Goal: Ask a question: Seek information or help from site administrators or community

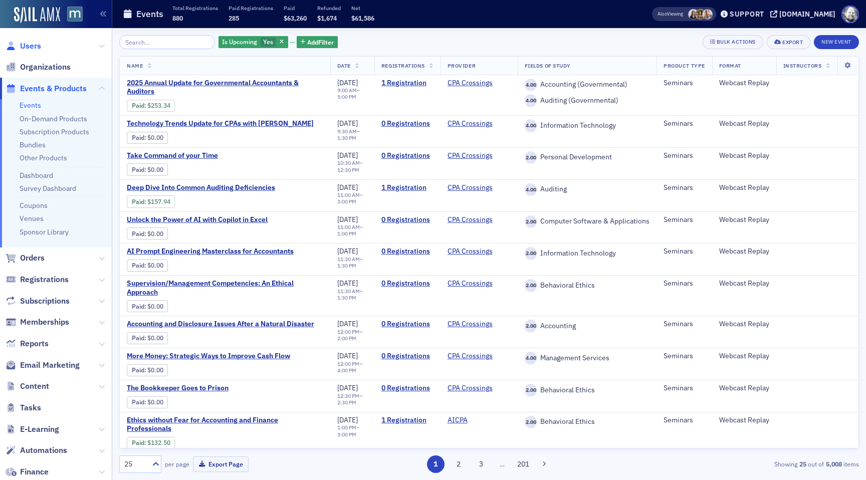
click at [29, 47] on span "Users" at bounding box center [30, 46] width 21 height 11
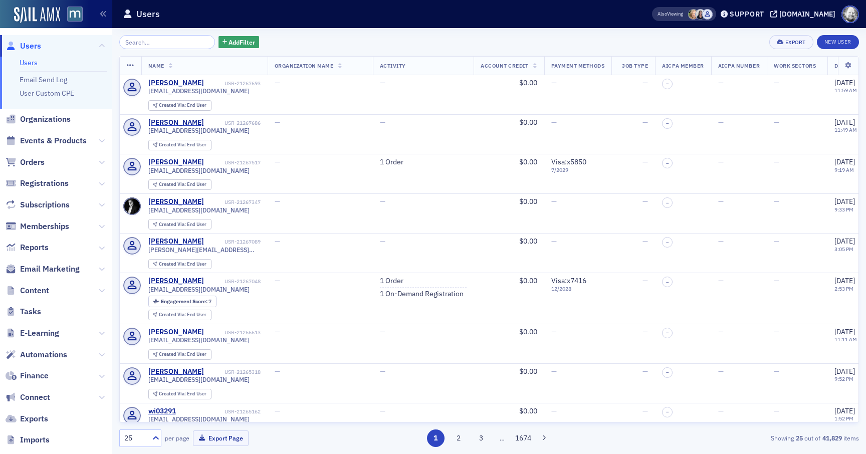
click at [594, 14] on div "Users" at bounding box center [372, 14] width 498 height 19
click at [751, 14] on div "Support" at bounding box center [747, 14] width 35 height 9
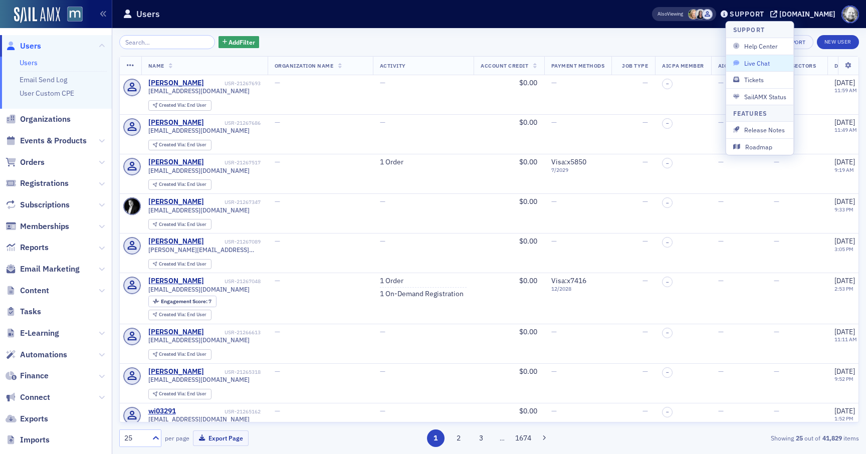
click at [747, 61] on span "Live Chat" at bounding box center [760, 63] width 54 height 9
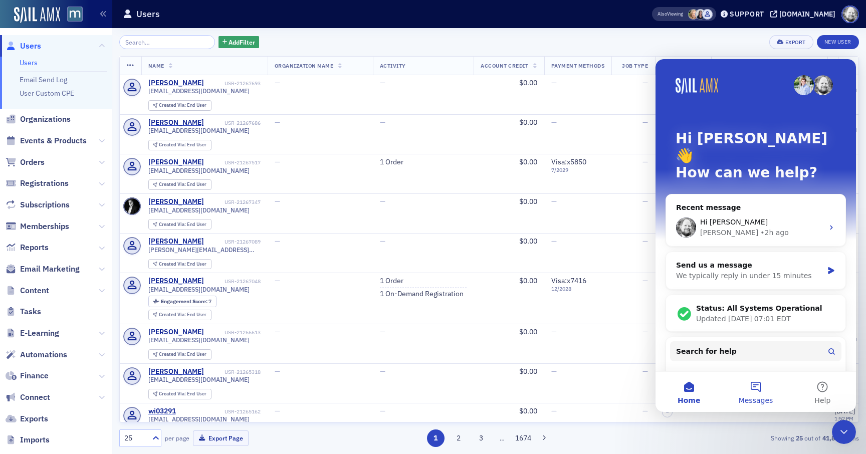
click at [755, 388] on button "Messages" at bounding box center [755, 392] width 67 height 40
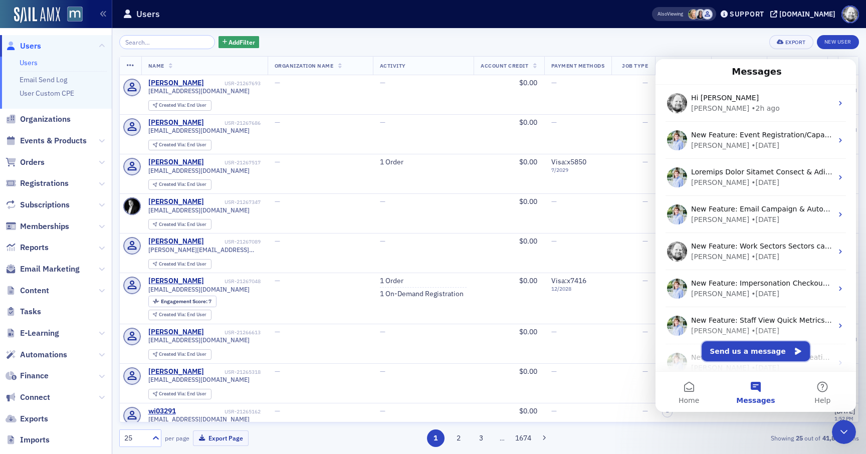
click at [753, 350] on button "Send us a message" at bounding box center [755, 351] width 108 height 20
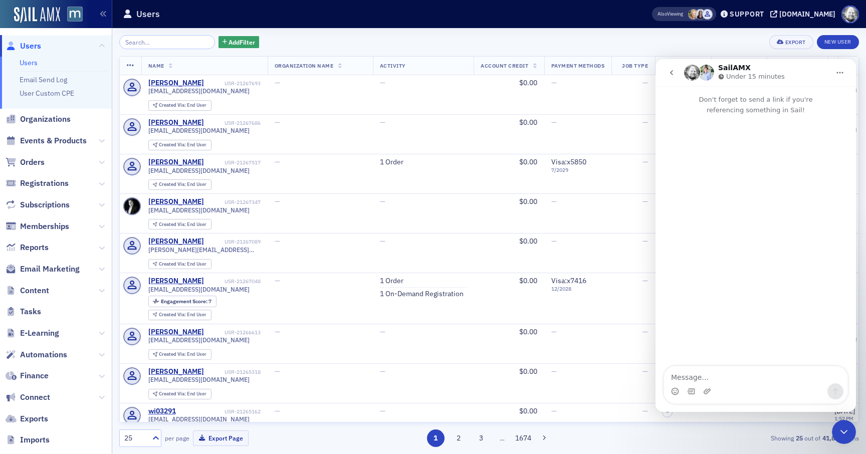
click at [703, 372] on textarea "Message…" at bounding box center [755, 374] width 183 height 17
type textarea "What happened?"
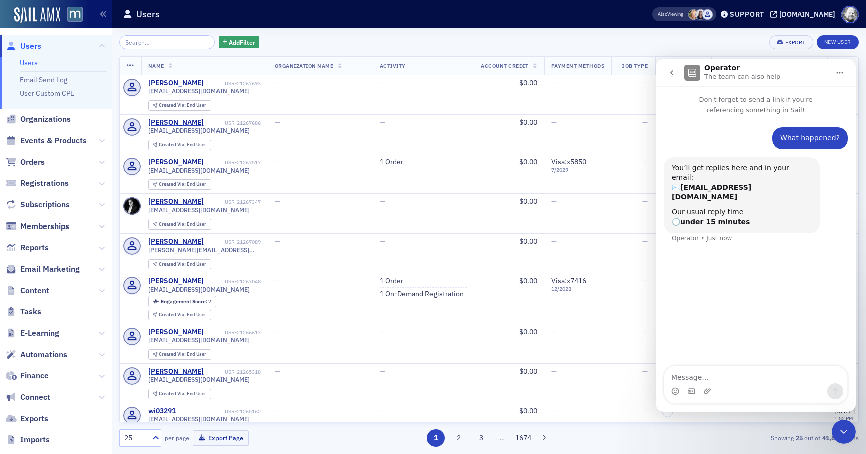
click at [673, 72] on icon "go back" at bounding box center [671, 73] width 8 height 8
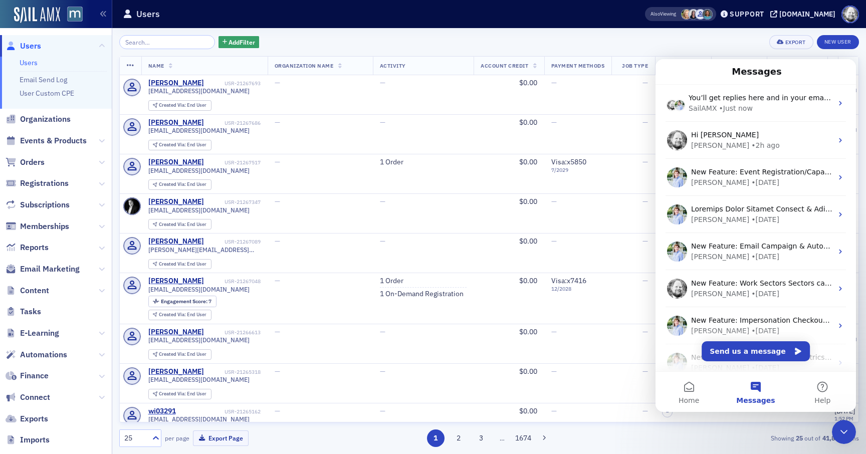
click at [843, 428] on icon "Close Intercom Messenger" at bounding box center [844, 432] width 12 height 12
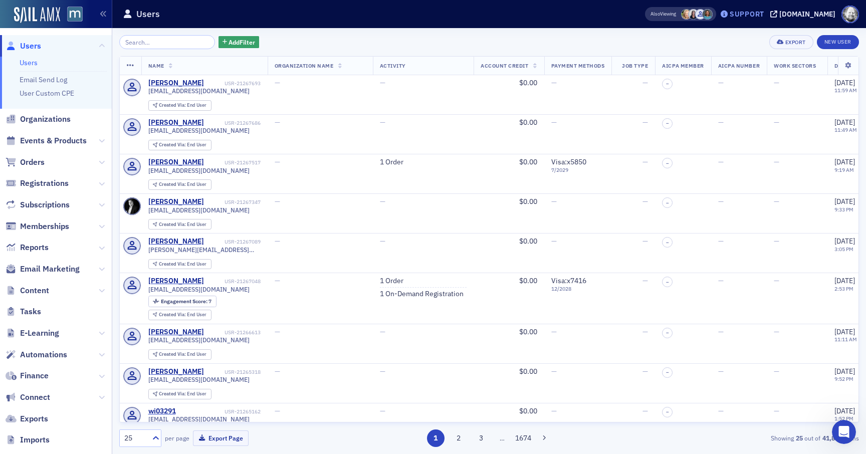
click at [756, 15] on div "Support" at bounding box center [747, 14] width 35 height 9
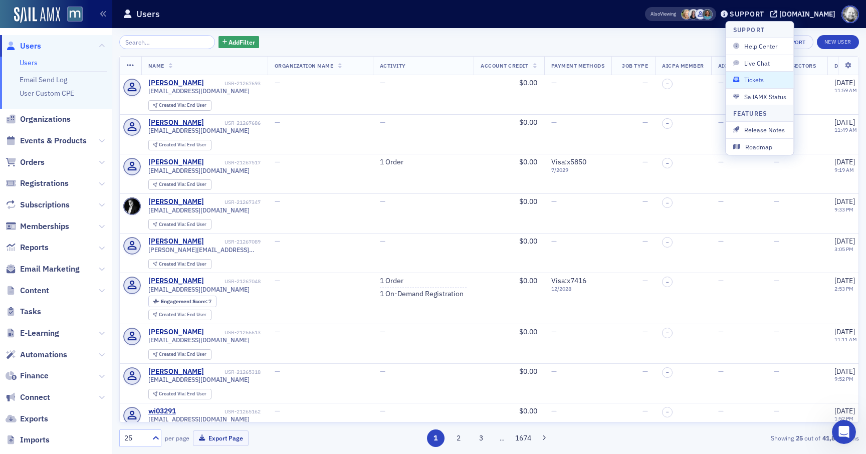
click at [753, 77] on span "Tickets" at bounding box center [760, 79] width 54 height 9
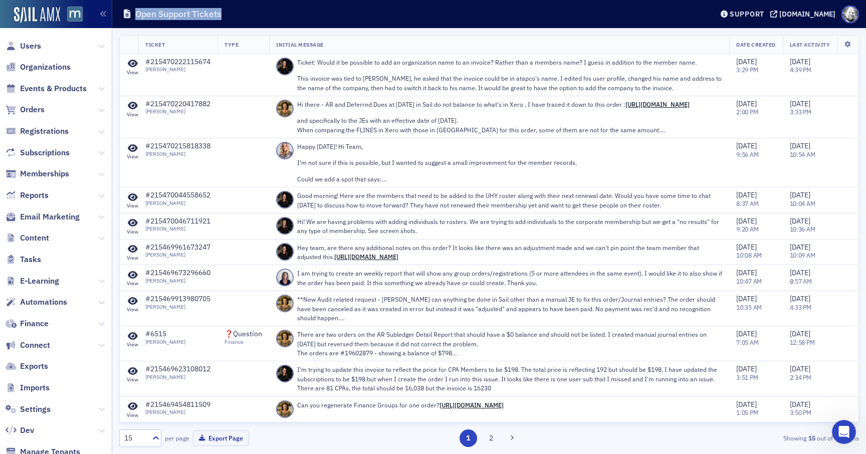
drag, startPoint x: 135, startPoint y: 15, endPoint x: 226, endPoint y: 14, distance: 91.7
click at [227, 14] on div "Open Support Tickets" at bounding box center [410, 14] width 575 height 19
click at [289, 14] on div "Open Support Tickets" at bounding box center [379, 14] width 512 height 19
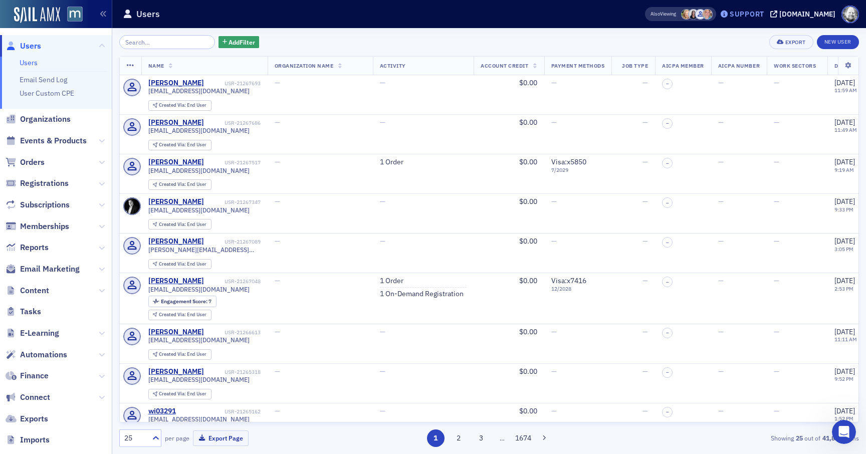
click at [752, 13] on div "Support" at bounding box center [747, 14] width 35 height 9
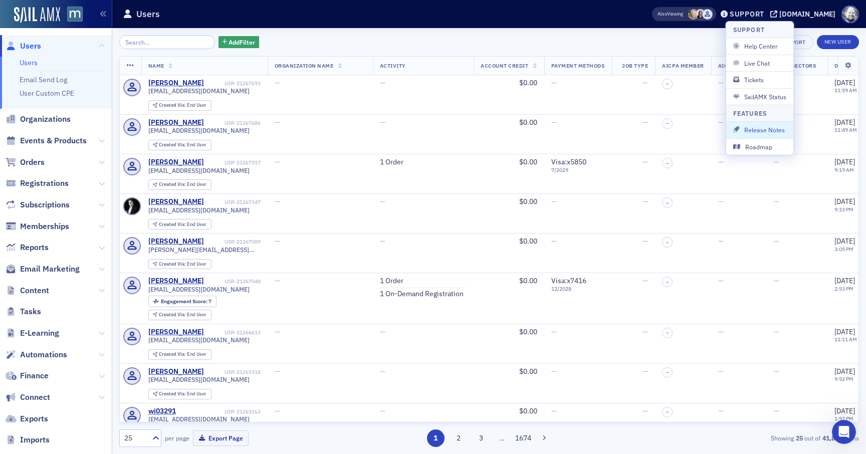
click at [842, 433] on icon "Open Intercom Messenger" at bounding box center [844, 432] width 17 height 17
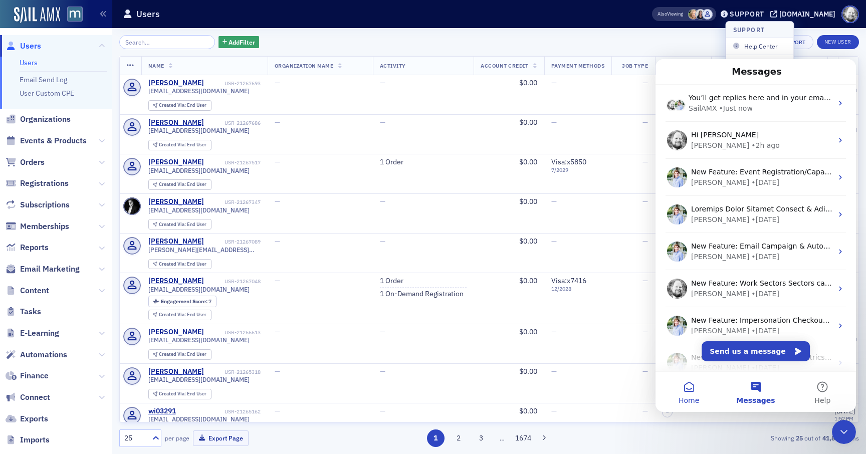
click at [695, 392] on button "Home" at bounding box center [688, 392] width 67 height 40
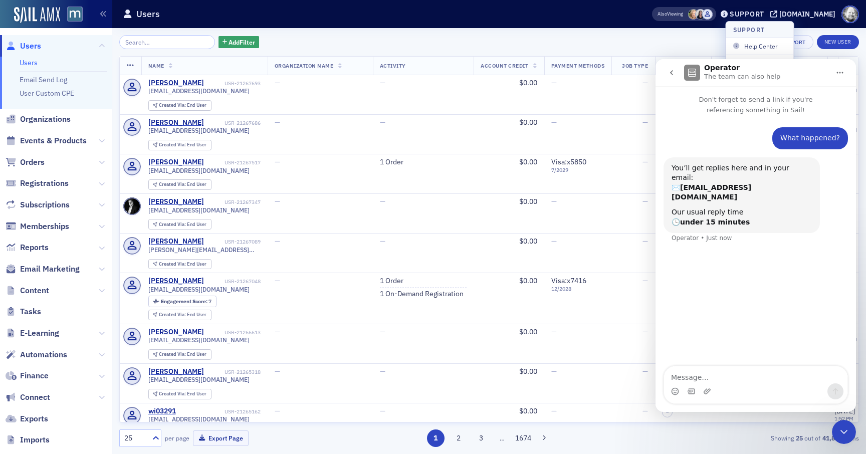
click at [725, 373] on textarea "Message…" at bounding box center [755, 374] width 183 height 17
type textarea "Still no answer"
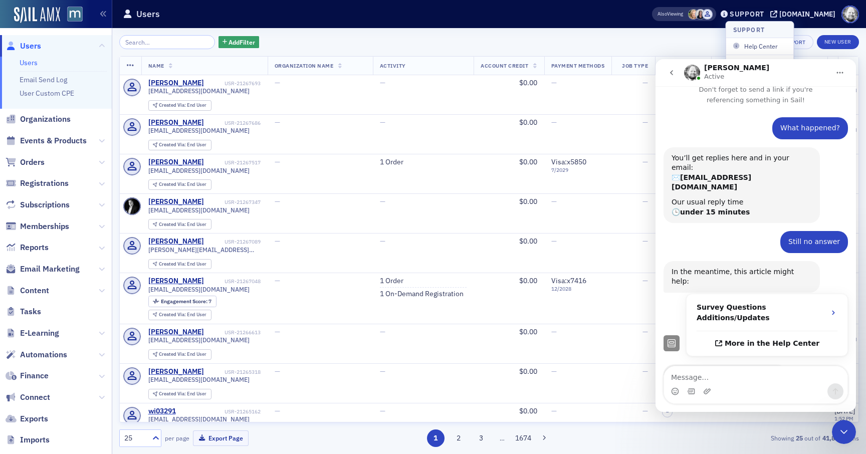
scroll to position [11, 0]
drag, startPoint x: 672, startPoint y: 333, endPoint x: 736, endPoint y: 331, distance: 64.2
click at [736, 364] on div "Hi Aidan, 2 minutes Aidan • Just now" at bounding box center [724, 375] width 123 height 22
click at [780, 364] on div "Hi Aidan, 2 minutes Aidan • Just now" at bounding box center [755, 386] width 184 height 44
click at [671, 71] on icon "go back" at bounding box center [671, 72] width 3 height 5
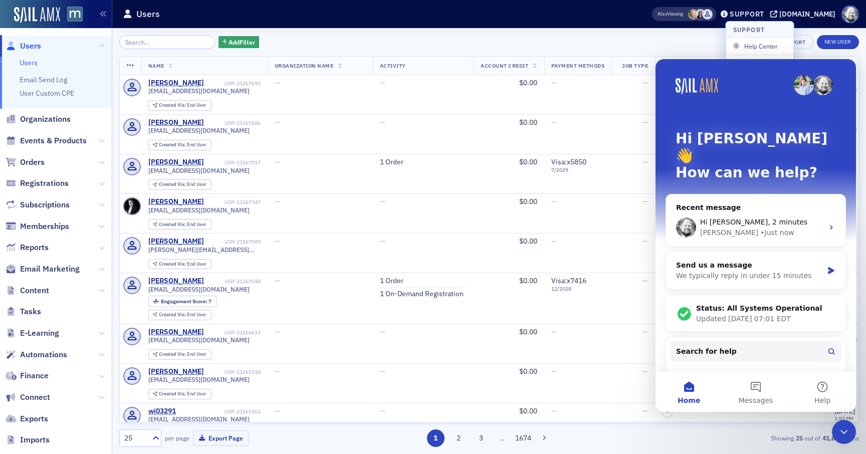
scroll to position [0, 0]
click at [687, 388] on button "Home" at bounding box center [688, 392] width 67 height 40
click at [688, 36] on div "Add Filter Export New User" at bounding box center [489, 42] width 740 height 14
click at [844, 439] on div "Close Intercom Messenger" at bounding box center [844, 432] width 24 height 24
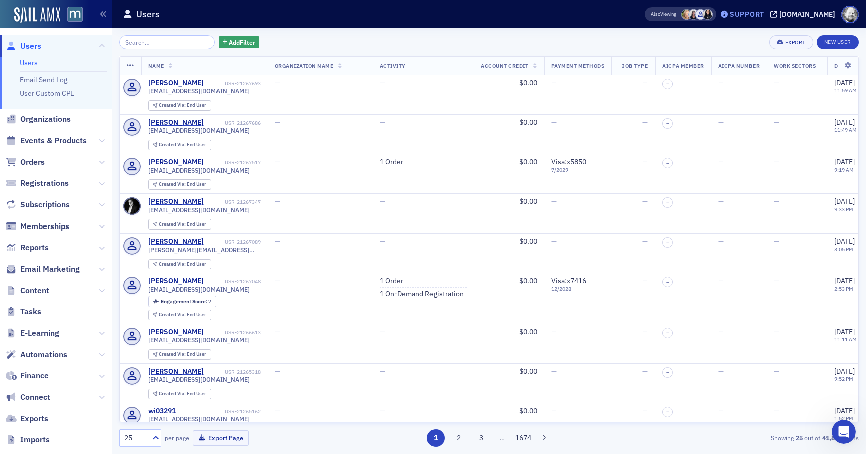
click at [752, 9] on div "Support" at bounding box center [741, 14] width 47 height 14
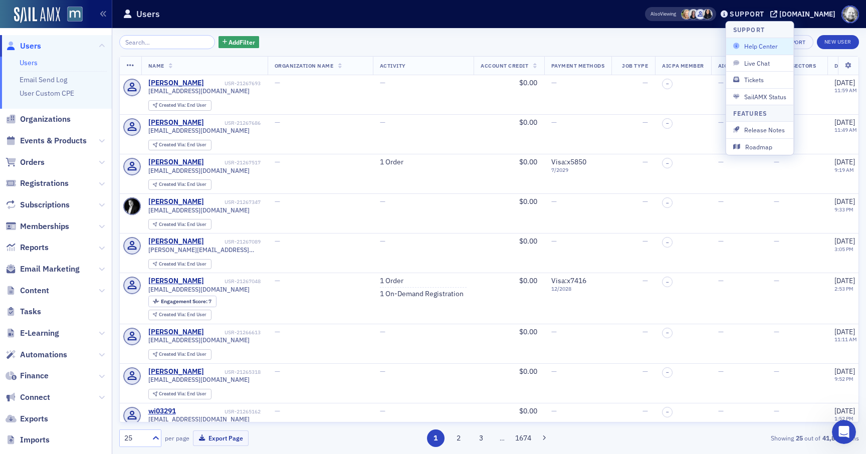
click at [764, 47] on span "Help Center" at bounding box center [760, 46] width 54 height 9
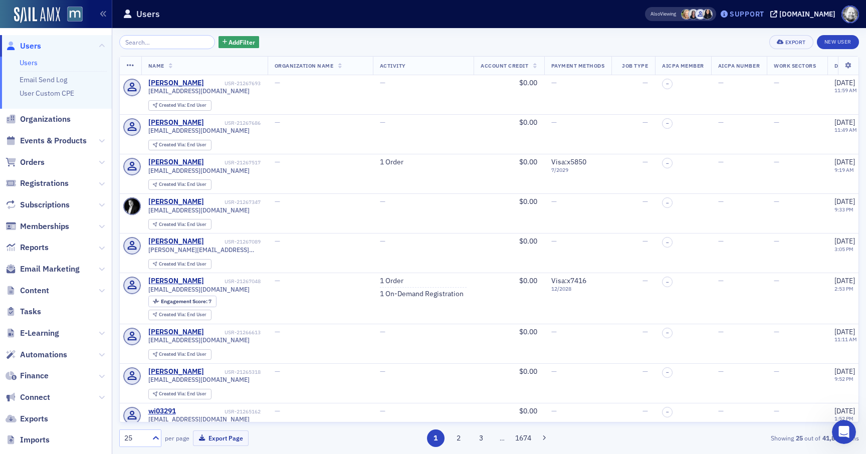
click at [750, 20] on div "Support" at bounding box center [741, 14] width 47 height 14
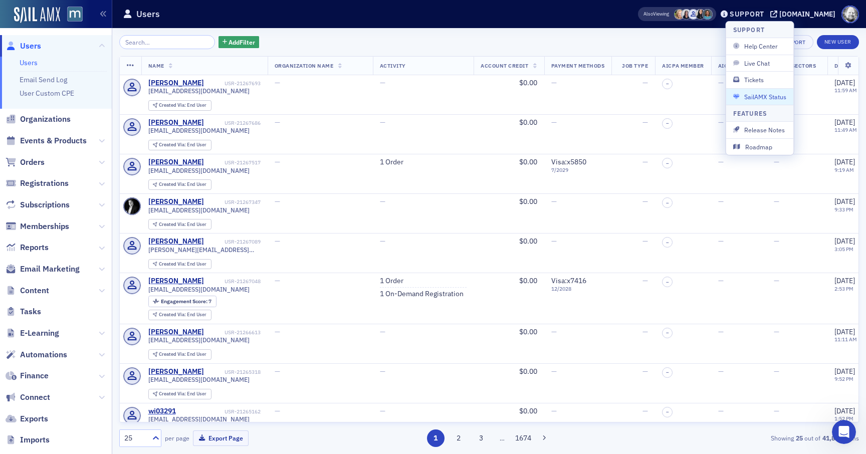
click at [763, 94] on span "SailAMX Status" at bounding box center [760, 96] width 54 height 9
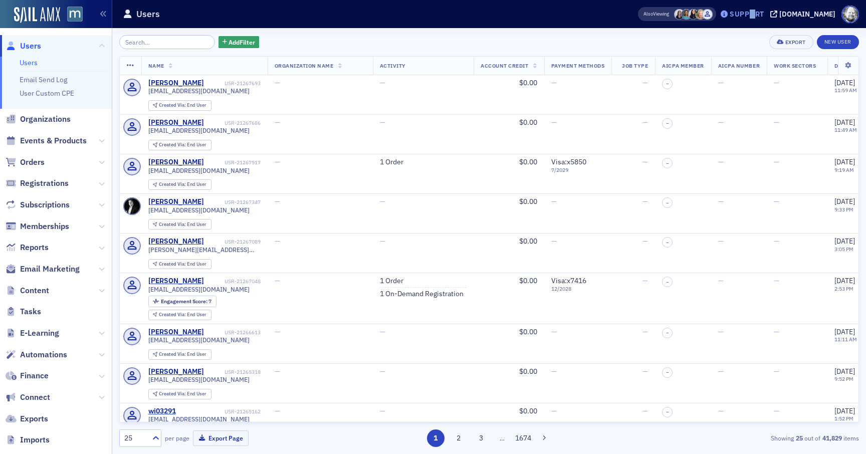
click at [764, 13] on div "Support" at bounding box center [747, 14] width 35 height 9
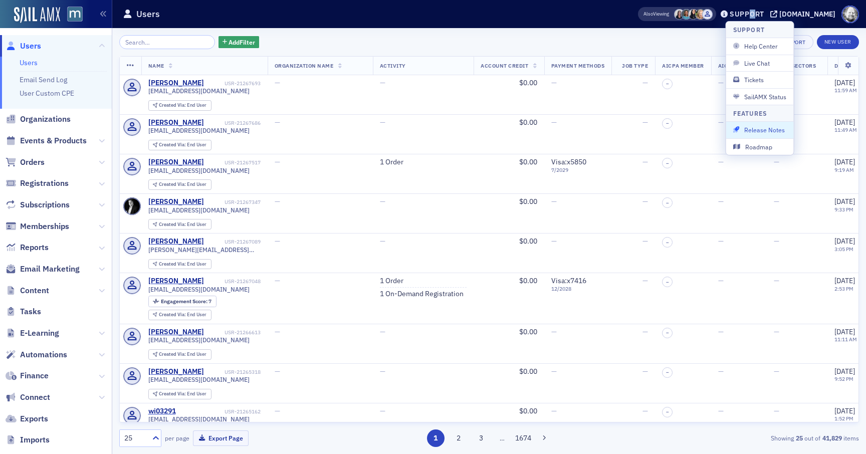
click at [762, 130] on span "Release Notes" at bounding box center [760, 129] width 54 height 9
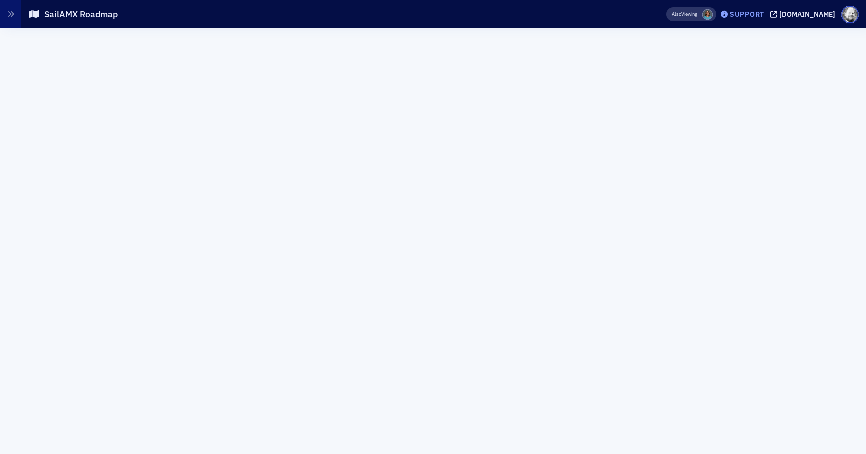
click at [764, 16] on div "Support" at bounding box center [747, 14] width 35 height 9
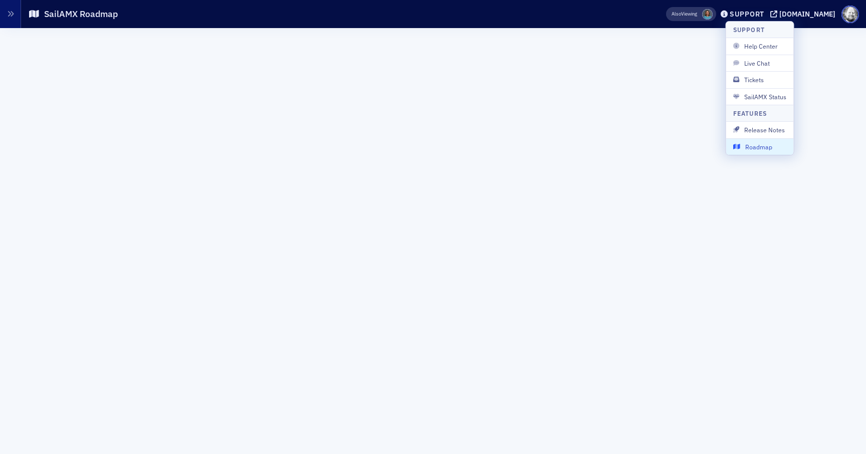
click at [766, 143] on span "Roadmap" at bounding box center [760, 146] width 54 height 9
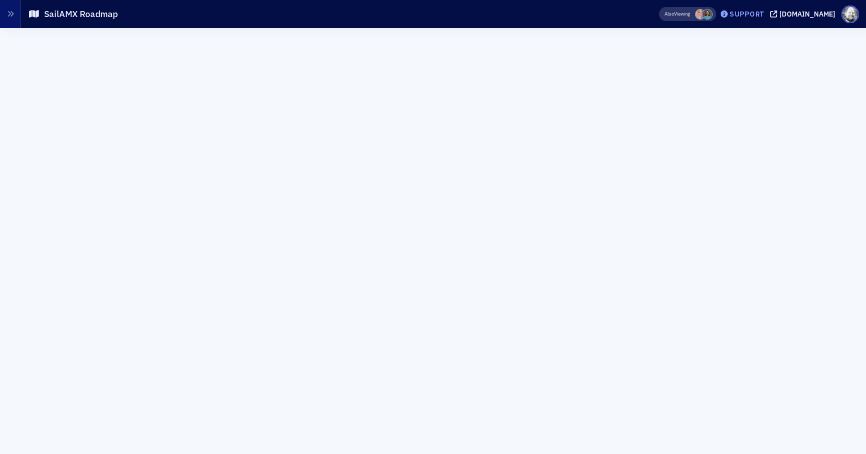
click at [751, 19] on div "Support" at bounding box center [741, 14] width 47 height 14
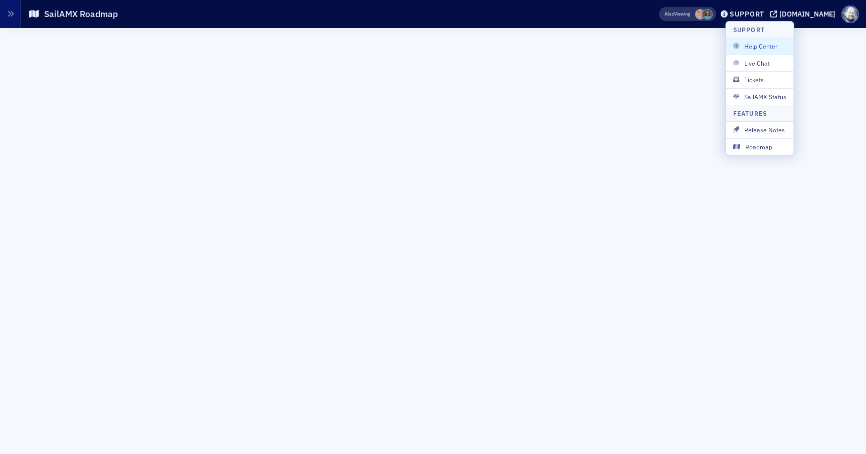
click at [592, 25] on header "SailAMX Roadmap Also Viewing Support macpa.org" at bounding box center [433, 14] width 866 height 28
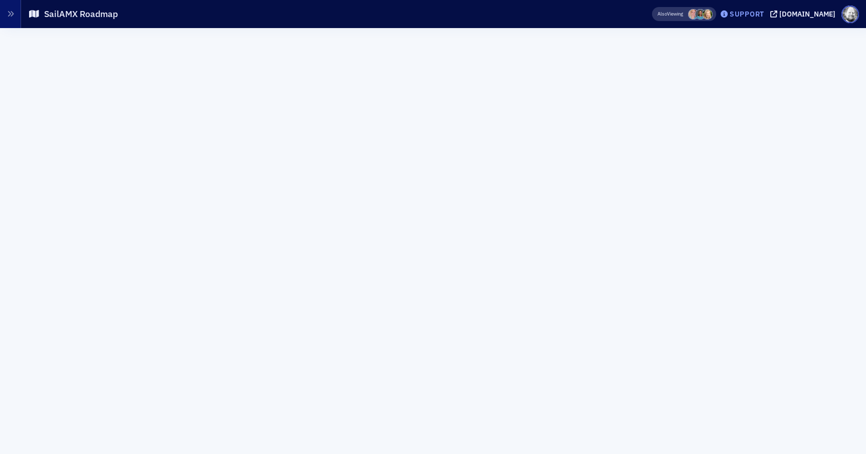
click at [763, 12] on div "Support" at bounding box center [747, 14] width 35 height 9
